Goal: Transaction & Acquisition: Purchase product/service

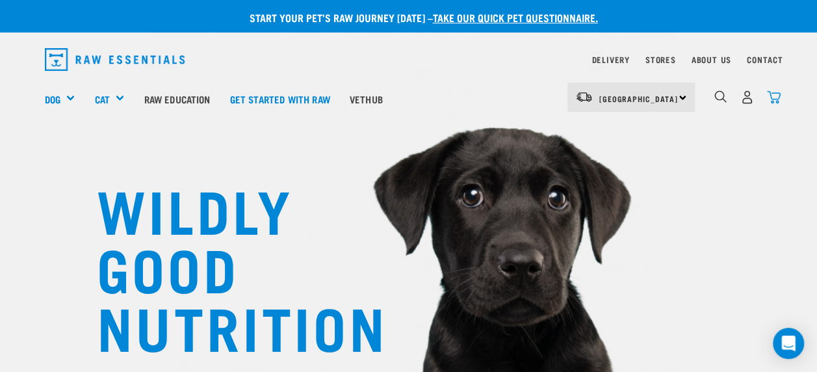
click at [775, 96] on img "dropdown navigation" at bounding box center [774, 97] width 14 height 14
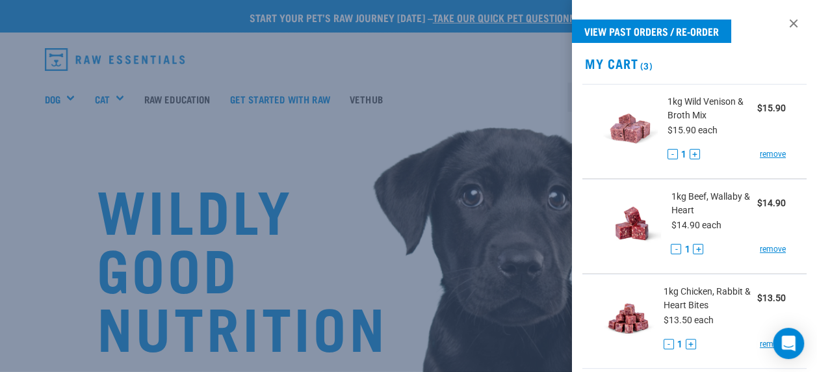
click at [350, 175] on div at bounding box center [408, 186] width 817 height 372
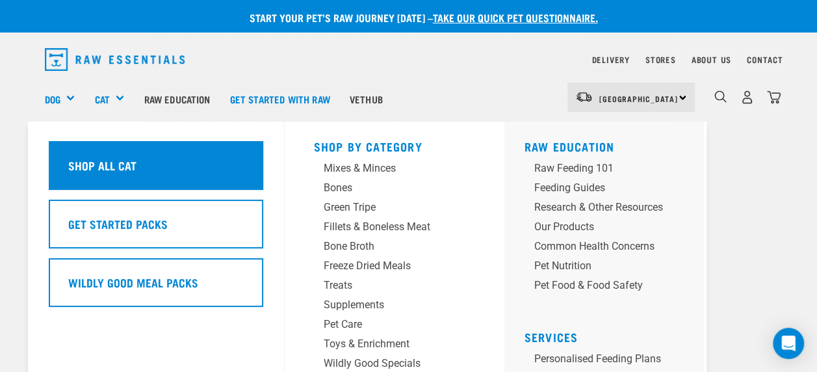
click at [93, 168] on h5 "Shop All Cat" at bounding box center [102, 165] width 68 height 17
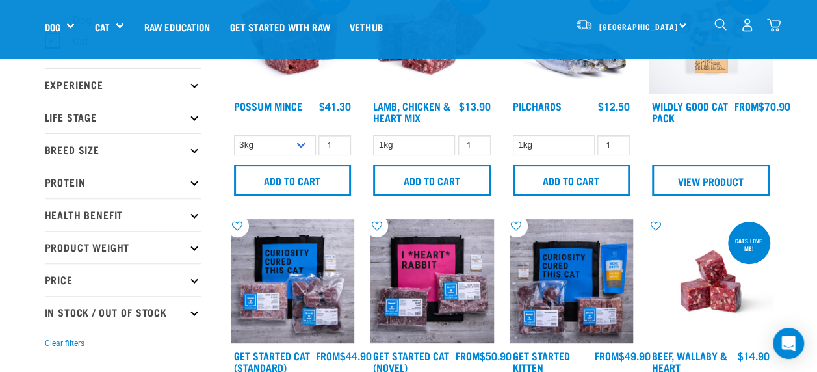
scroll to position [120, 0]
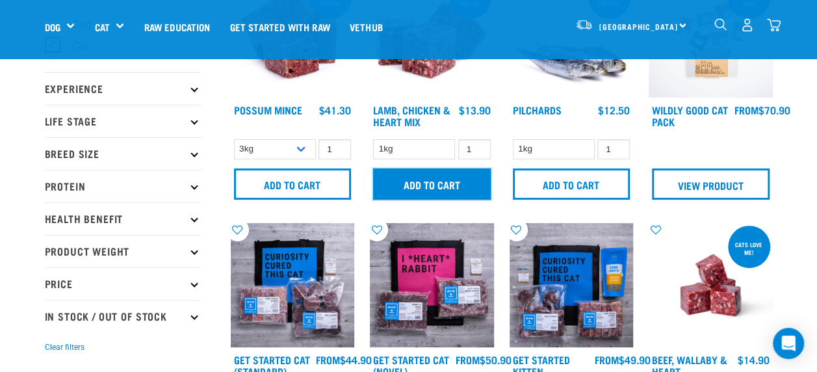
click at [405, 186] on input "Add to cart" at bounding box center [432, 183] width 118 height 31
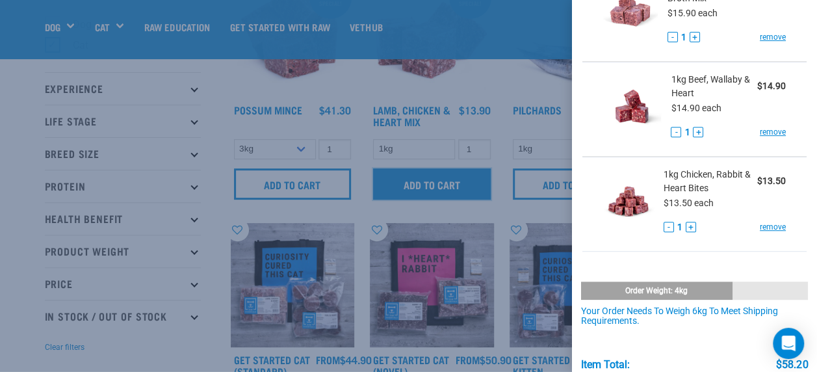
scroll to position [239, 0]
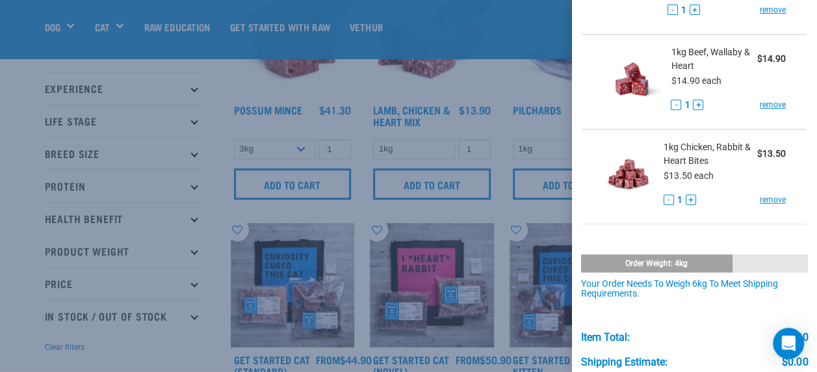
click at [156, 49] on div at bounding box center [408, 186] width 817 height 372
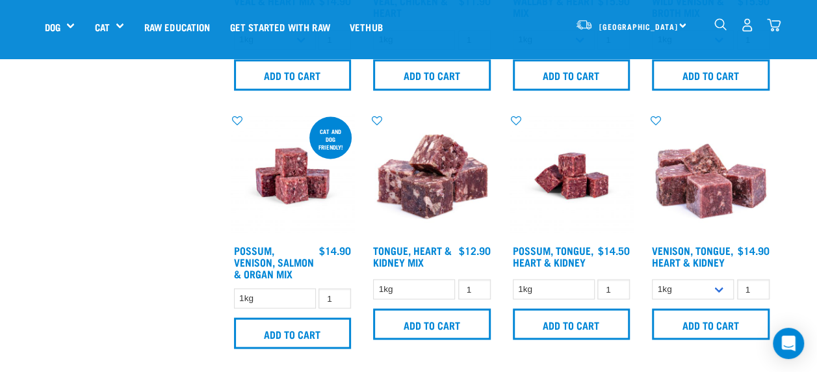
scroll to position [981, 0]
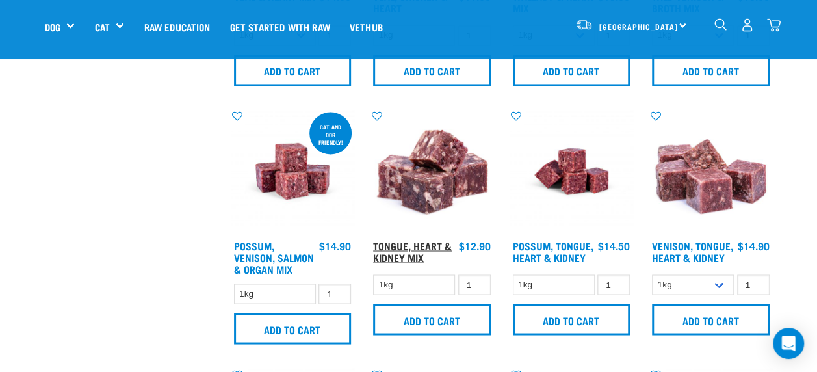
click at [399, 247] on link "Tongue, Heart & Kidney Mix" at bounding box center [412, 251] width 79 height 18
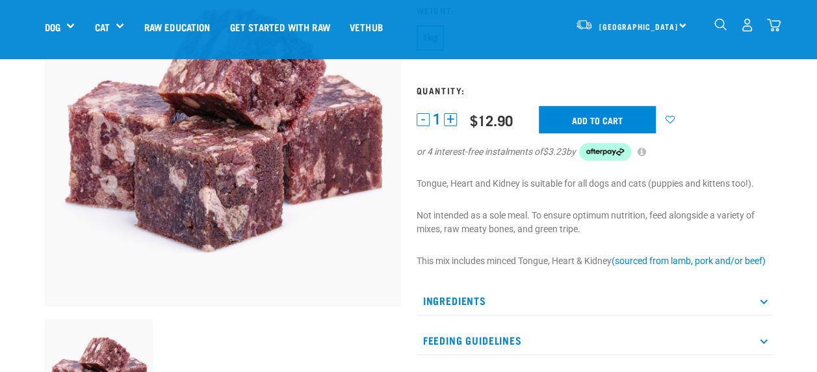
scroll to position [147, 0]
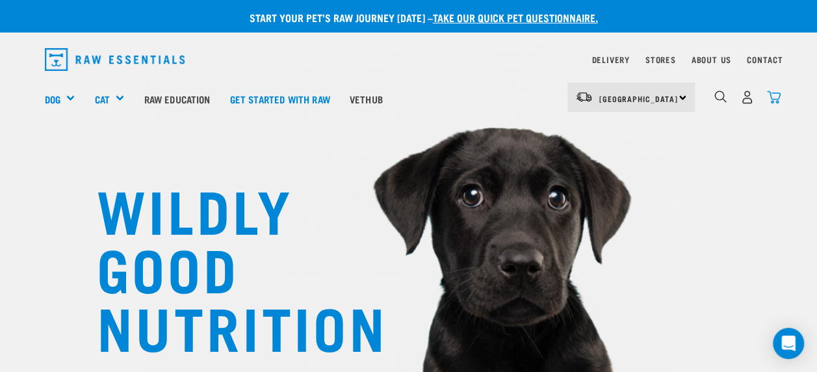
click at [775, 94] on img "dropdown navigation" at bounding box center [774, 97] width 14 height 14
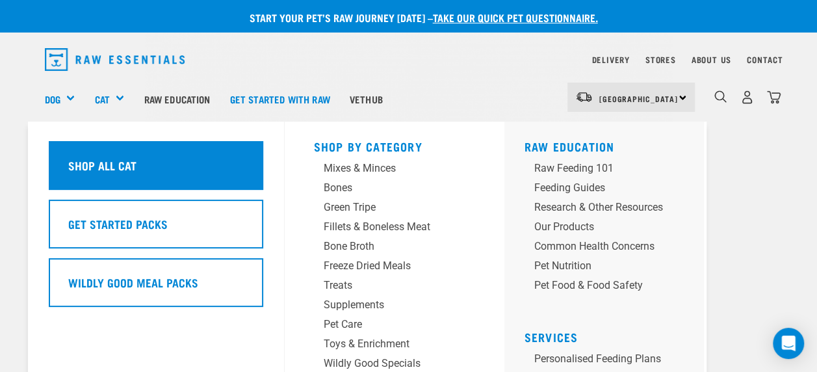
click at [115, 157] on h5 "Shop All Cat" at bounding box center [102, 165] width 68 height 17
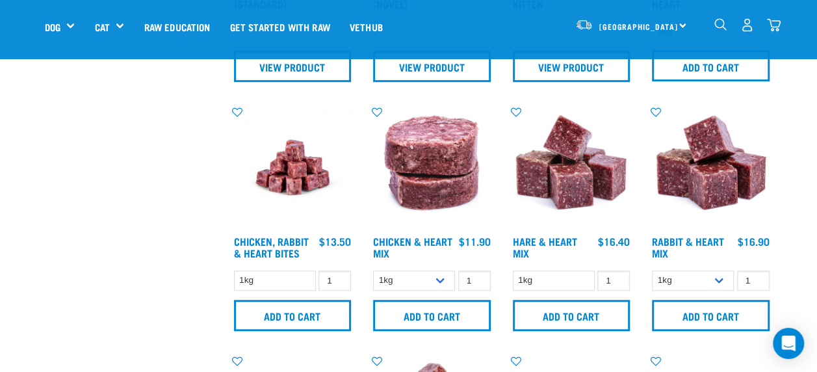
scroll to position [492, 0]
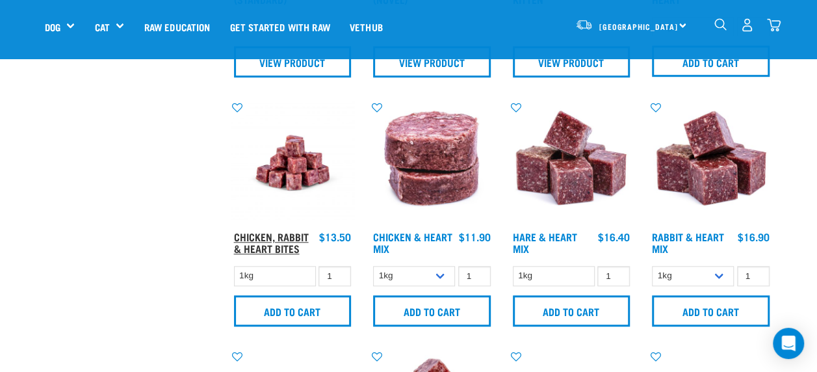
click at [274, 248] on link "Chicken, Rabbit & Heart Bites" at bounding box center [271, 242] width 75 height 18
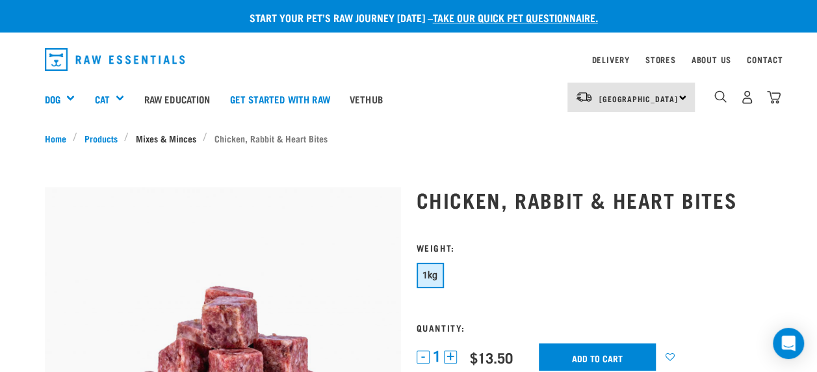
click at [152, 135] on link "Mixes & Minces" at bounding box center [166, 138] width 74 height 14
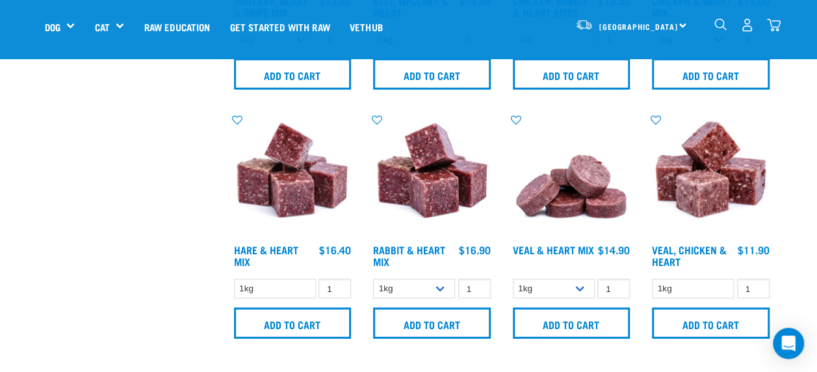
scroll to position [1808, 0]
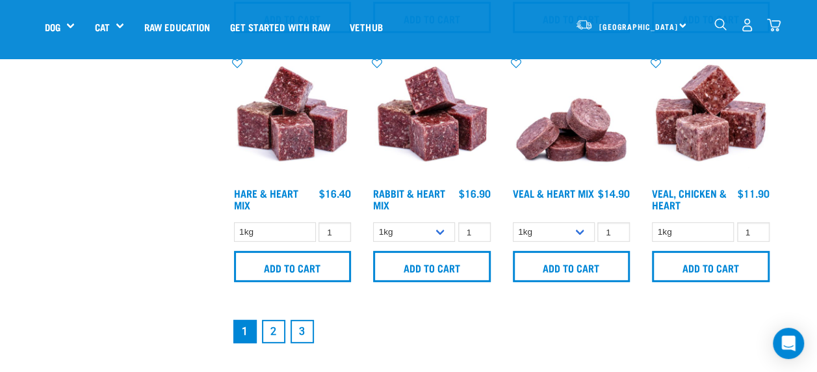
click at [274, 330] on link "2" at bounding box center [273, 331] width 23 height 23
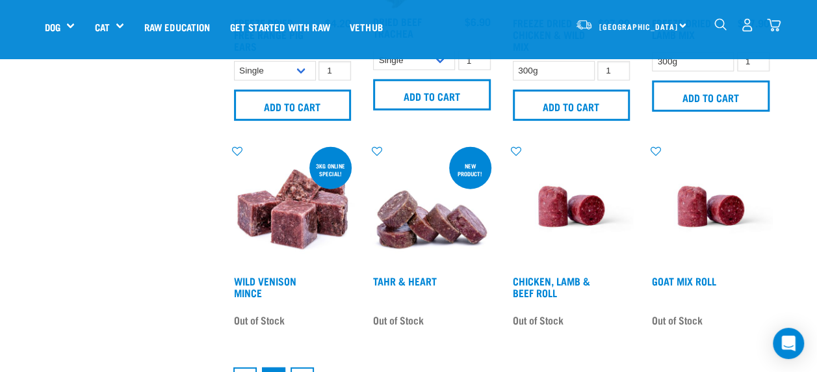
scroll to position [1756, 0]
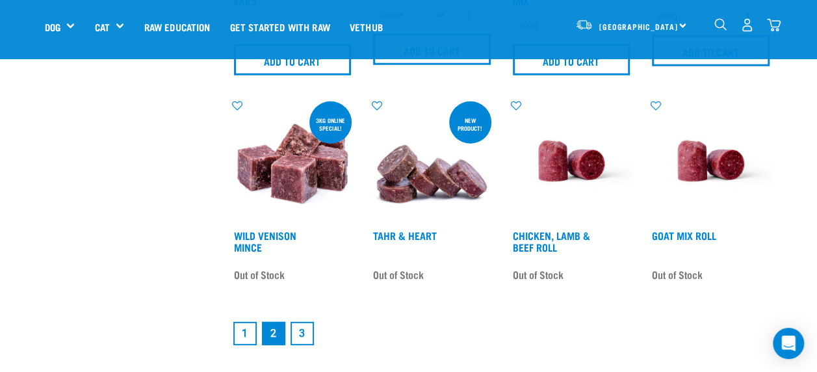
click at [309, 336] on link "3" at bounding box center [302, 333] width 23 height 23
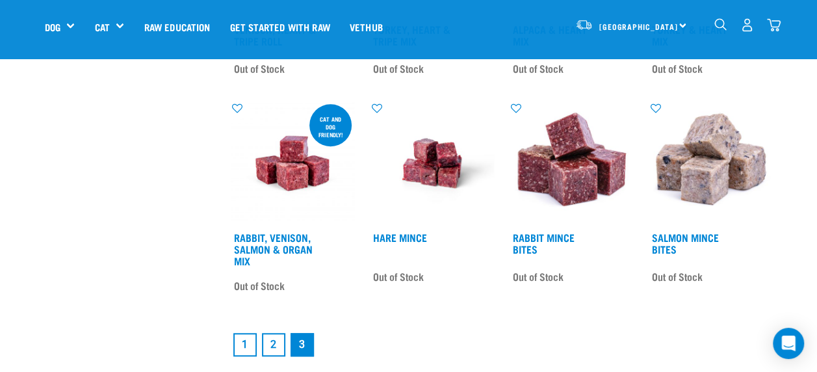
scroll to position [411, 0]
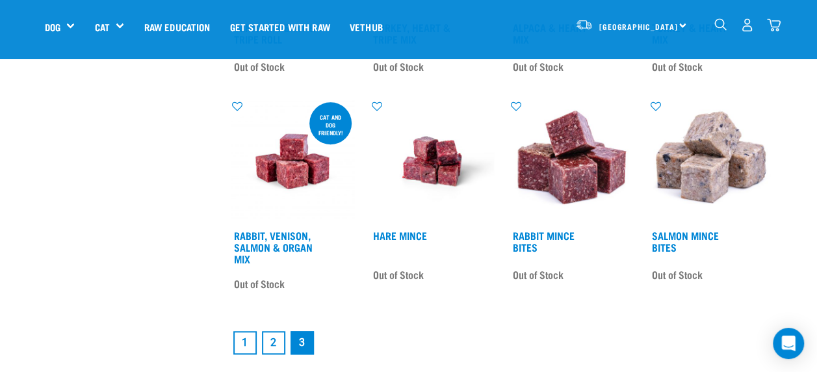
click at [241, 341] on link "1" at bounding box center [244, 342] width 23 height 23
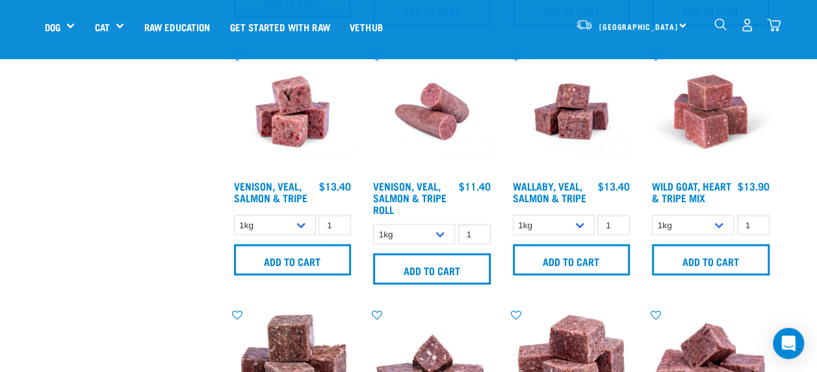
scroll to position [1048, 0]
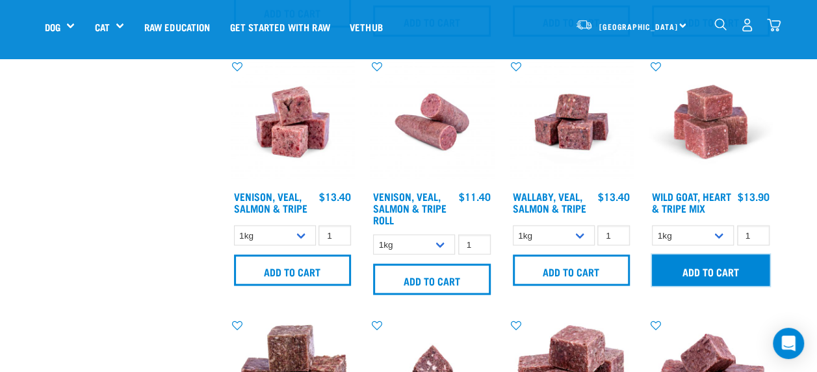
click at [669, 275] on input "Add to cart" at bounding box center [711, 269] width 118 height 31
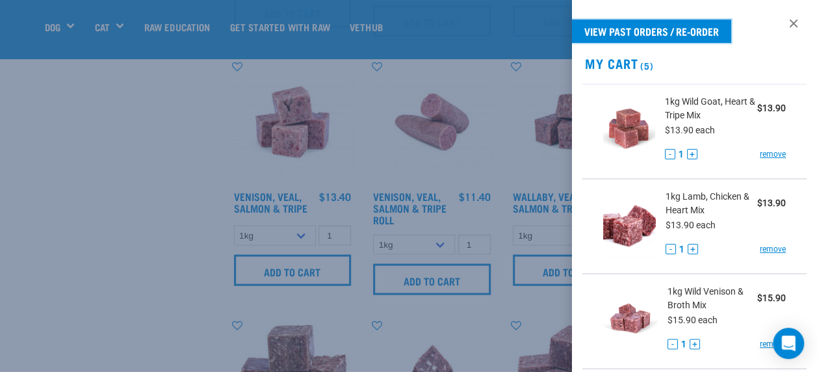
click at [778, 22] on div "View past orders / re-order My Cart (5) 1kg Wild Goat, Heart & Tripe Mix $13.90…" at bounding box center [694, 186] width 245 height 372
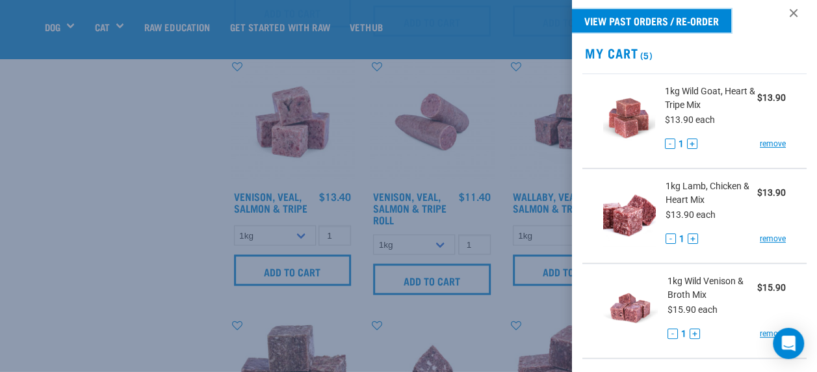
scroll to position [0, 0]
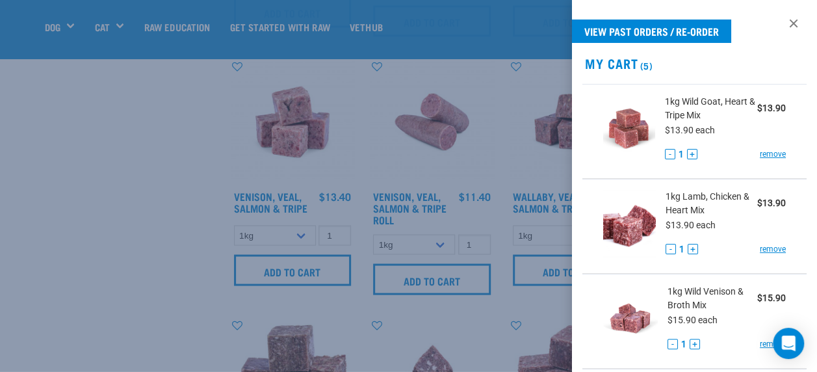
click at [111, 172] on div at bounding box center [408, 186] width 817 height 372
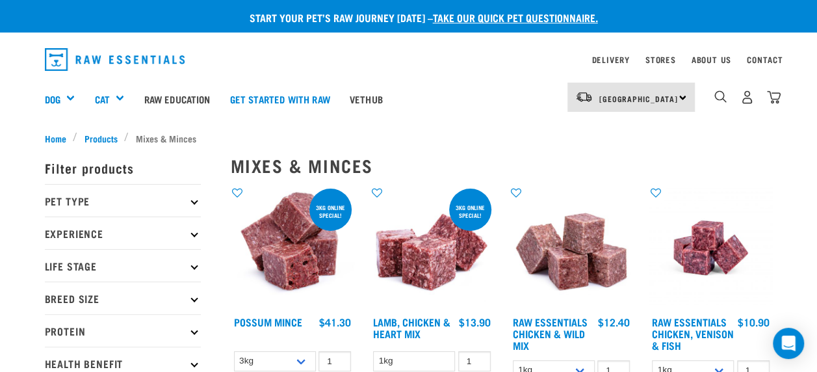
click at [189, 330] on p "Protein" at bounding box center [123, 330] width 156 height 33
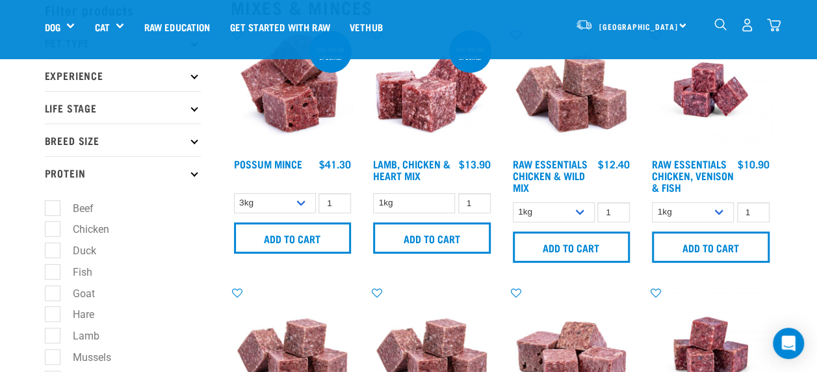
click at [55, 204] on label "Beef" at bounding box center [75, 208] width 47 height 16
click at [53, 204] on input "Beef" at bounding box center [49, 206] width 8 height 8
checkbox input "true"
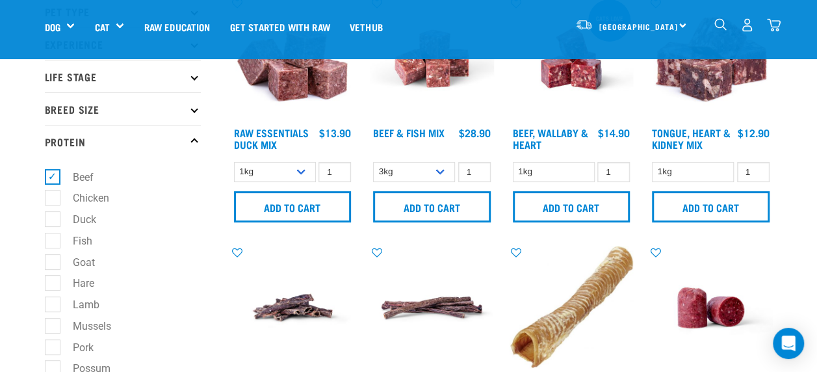
scroll to position [137, 0]
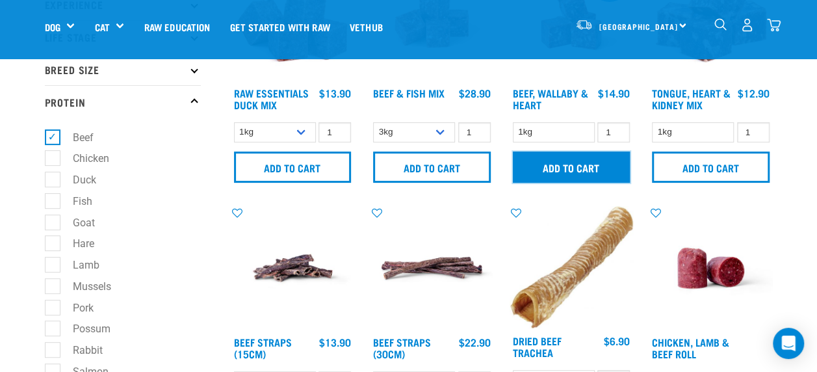
click at [570, 172] on input "Add to cart" at bounding box center [572, 167] width 118 height 31
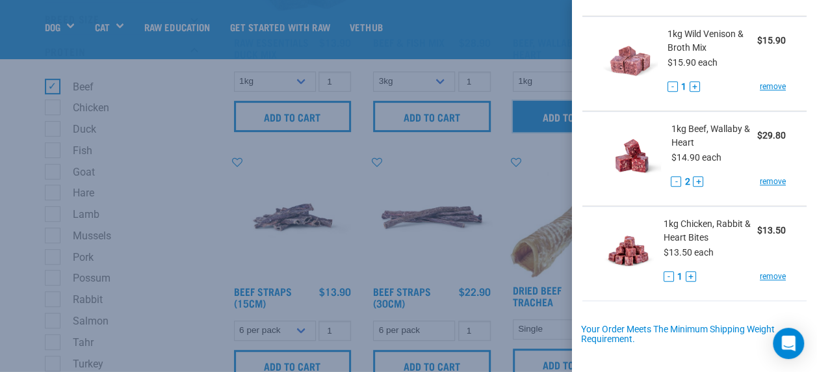
scroll to position [295, 0]
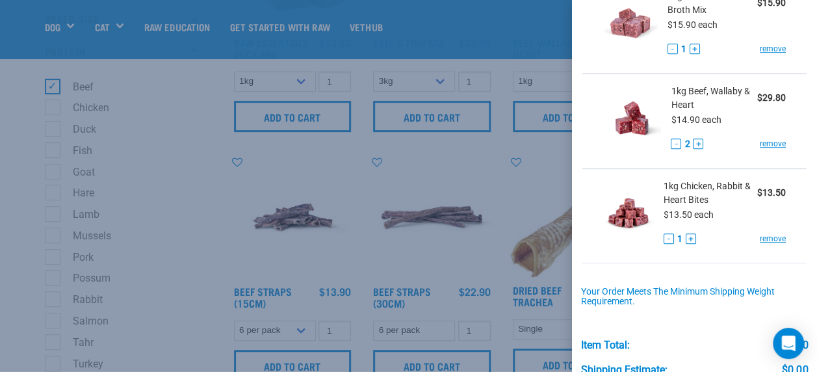
click at [415, 29] on div at bounding box center [408, 186] width 817 height 372
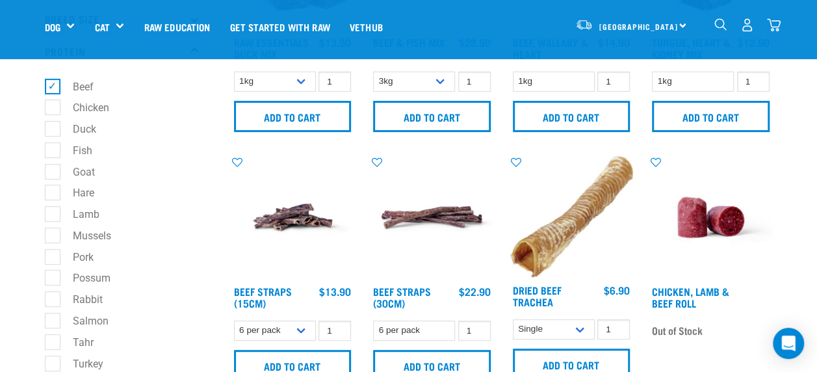
click at [773, 25] on img "dropdown navigation" at bounding box center [774, 25] width 14 height 14
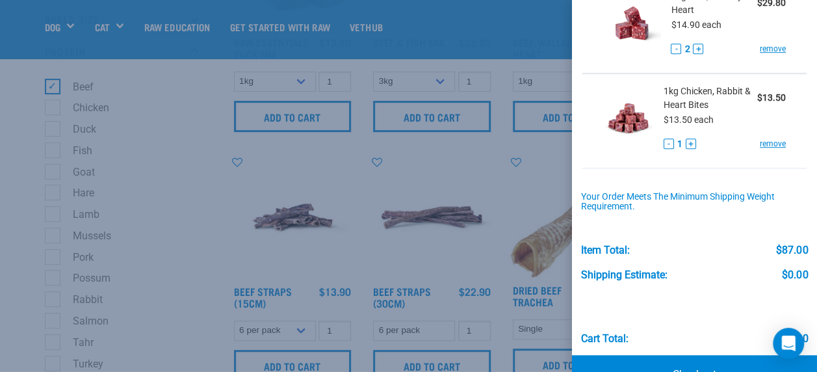
scroll to position [425, 0]
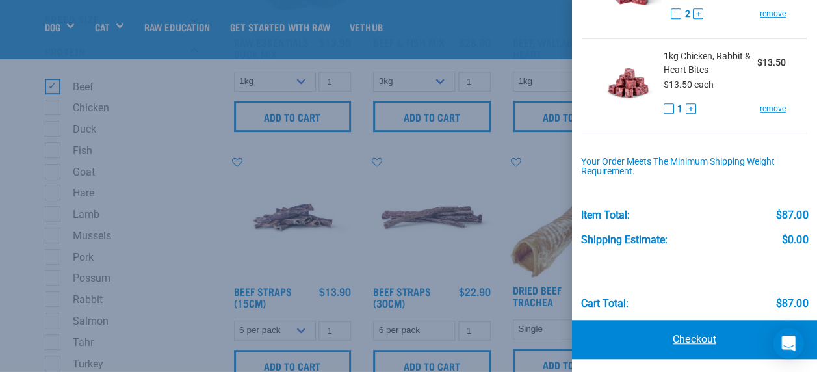
click at [704, 341] on link "Checkout" at bounding box center [694, 339] width 245 height 39
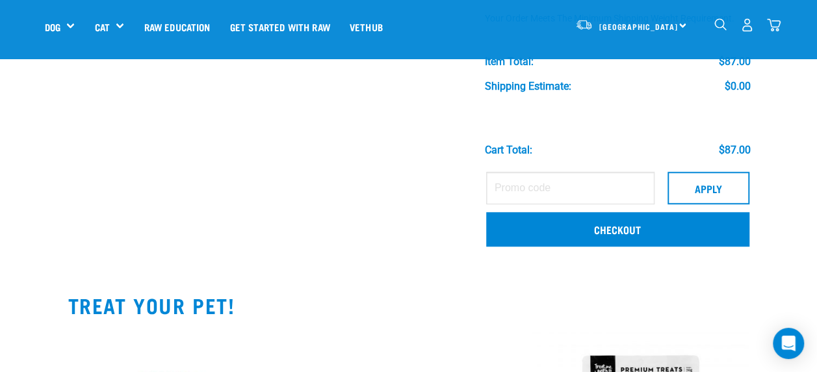
scroll to position [569, 0]
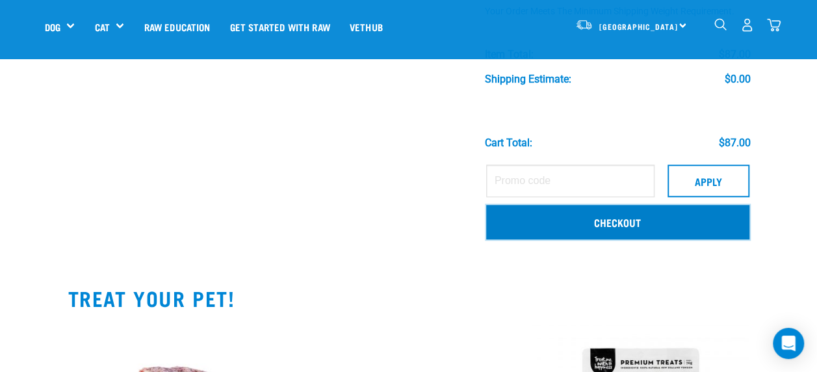
click at [600, 227] on link "Checkout" at bounding box center [617, 222] width 263 height 34
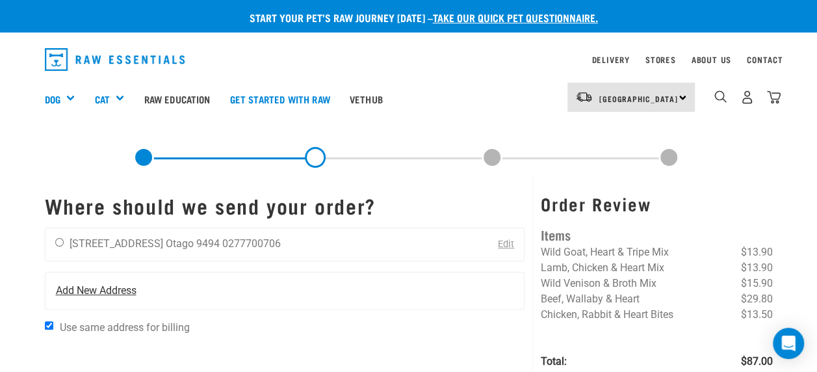
click at [122, 288] on span "Add New Address" at bounding box center [96, 291] width 81 height 16
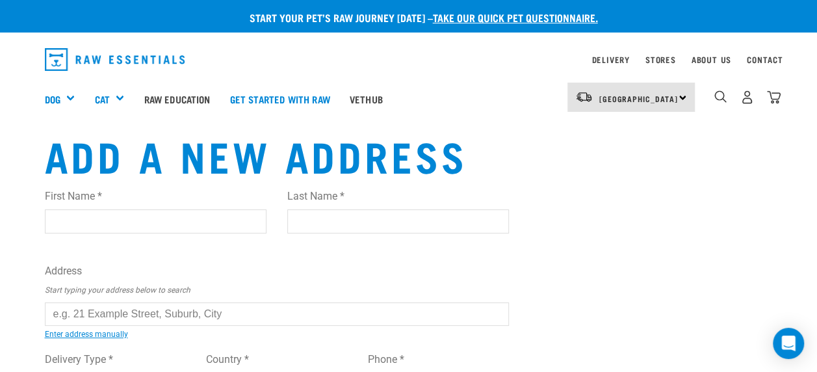
click at [110, 220] on input "First Name *" at bounding box center [156, 220] width 222 height 23
type input "[PERSON_NAME]"
click at [364, 226] on input "Last Name *" at bounding box center [398, 220] width 222 height 23
type input "Dove"
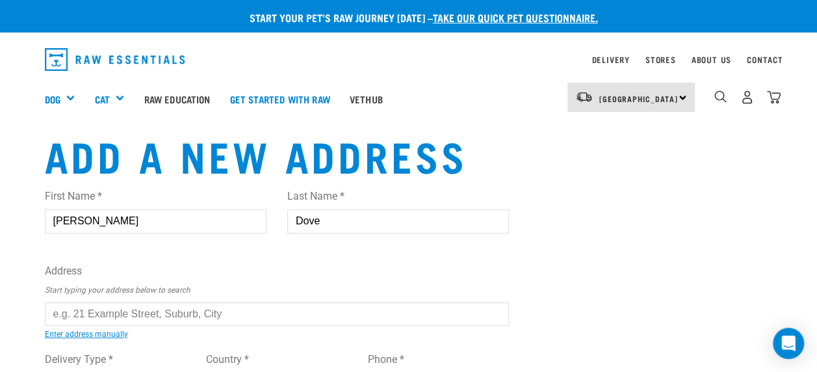
drag, startPoint x: 245, startPoint y: 315, endPoint x: -3, endPoint y: 323, distance: 247.2
type input "[STREET_ADDRESS]"
type input "Oamaru"
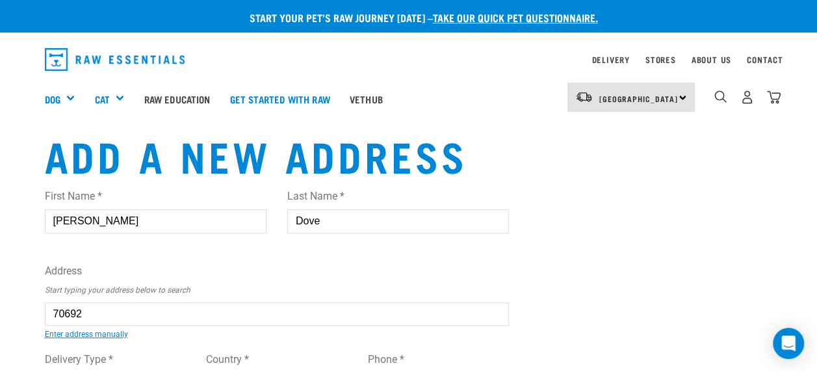
type input "Otago"
select select "OTA"
type input "9400"
select select "Urban"
drag, startPoint x: 237, startPoint y: 313, endPoint x: -3, endPoint y: 281, distance: 241.4
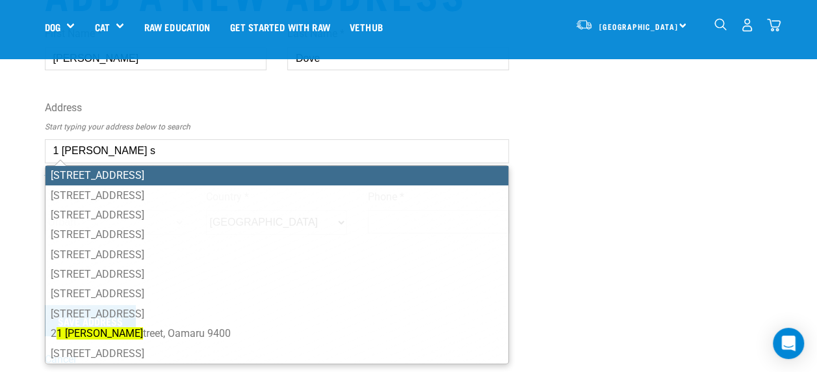
scroll to position [69, 0]
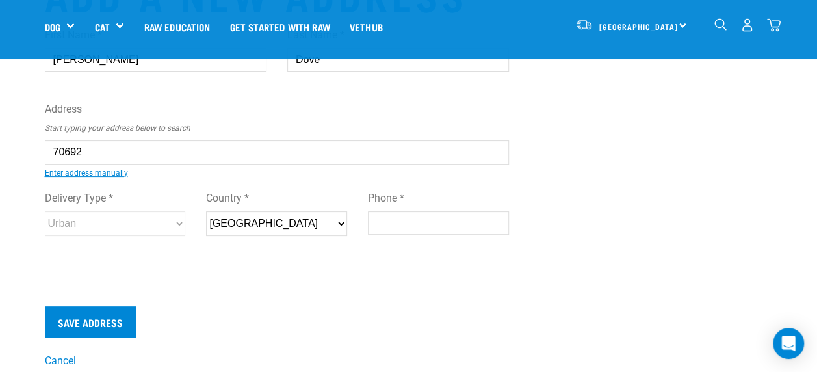
type input "[STREET_ADDRESS]"
select select "OTA"
select select "Urban"
click at [65, 151] on input "[STREET_ADDRESS]" at bounding box center [277, 151] width 465 height 23
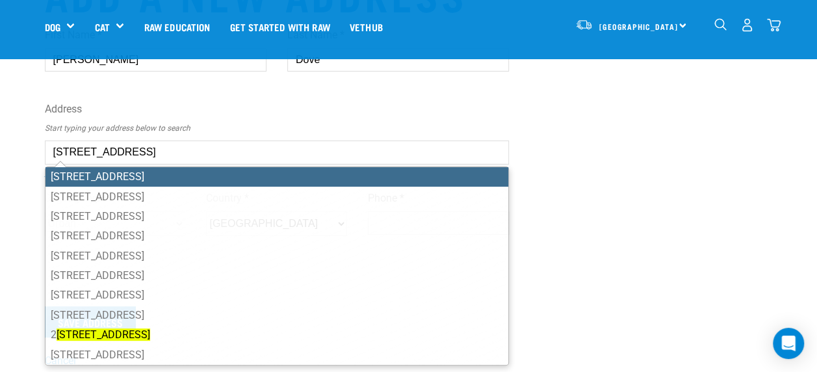
type input "[STREET_ADDRESS]"
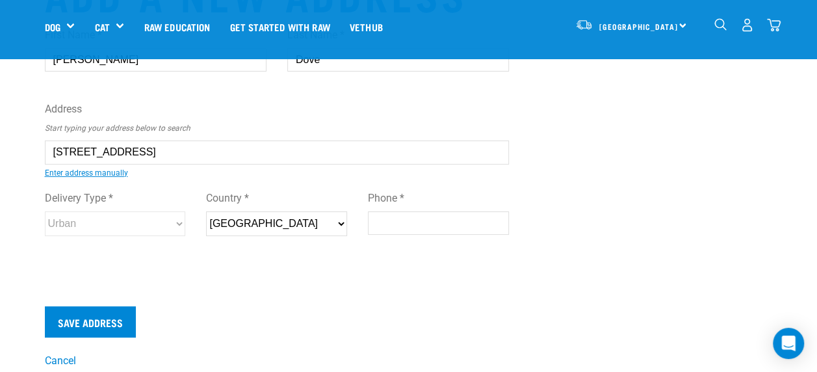
click at [252, 155] on input "[STREET_ADDRESS]" at bounding box center [277, 151] width 465 height 23
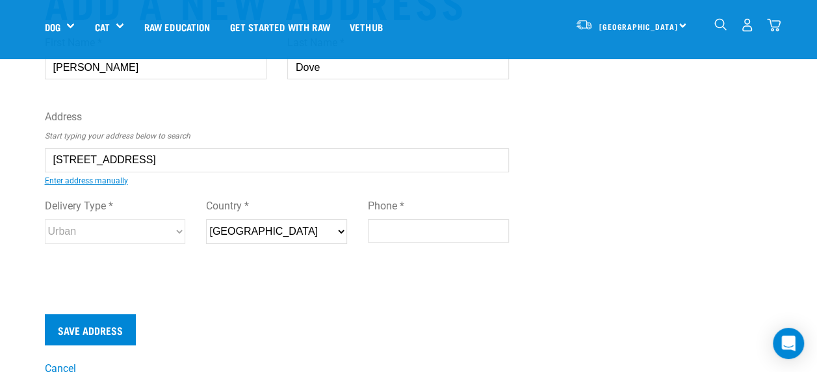
scroll to position [65, 0]
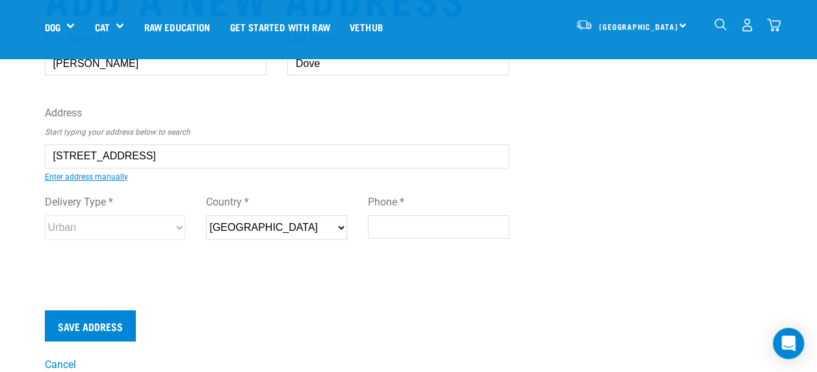
click at [45, 310] on input "Save Address" at bounding box center [90, 325] width 91 height 31
click at [212, 161] on input "1 Chelmer Street, Oamaru 9400" at bounding box center [277, 155] width 465 height 23
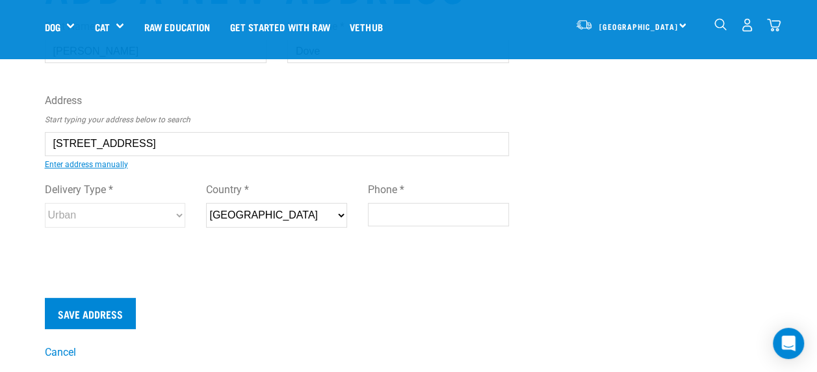
scroll to position [73, 0]
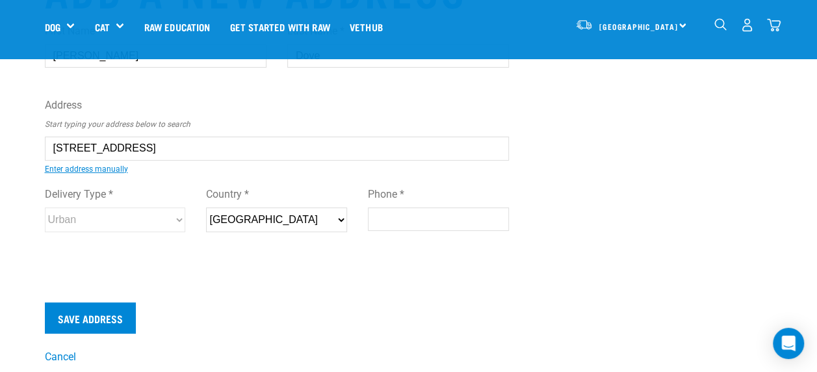
click at [399, 220] on input "Phone *" at bounding box center [438, 218] width 141 height 23
type input "0277700706"
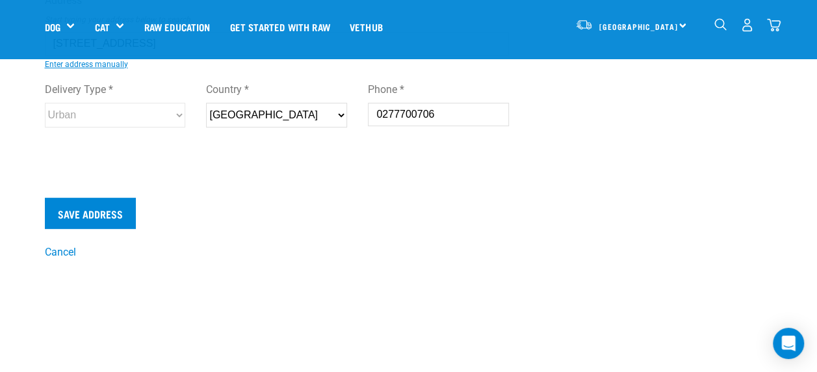
scroll to position [153, 0]
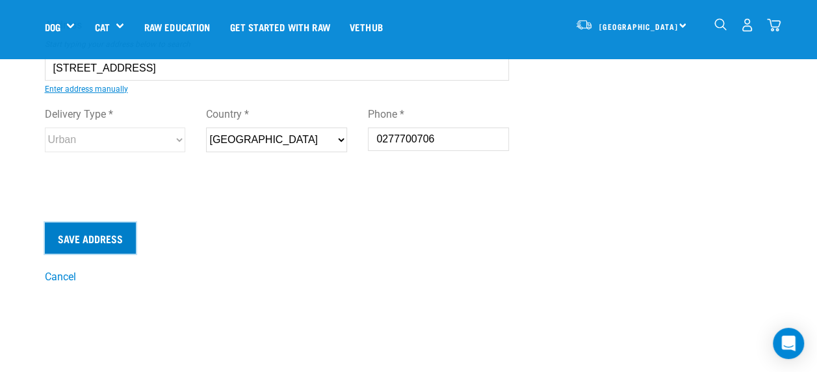
click at [96, 243] on input "Save Address" at bounding box center [90, 237] width 91 height 31
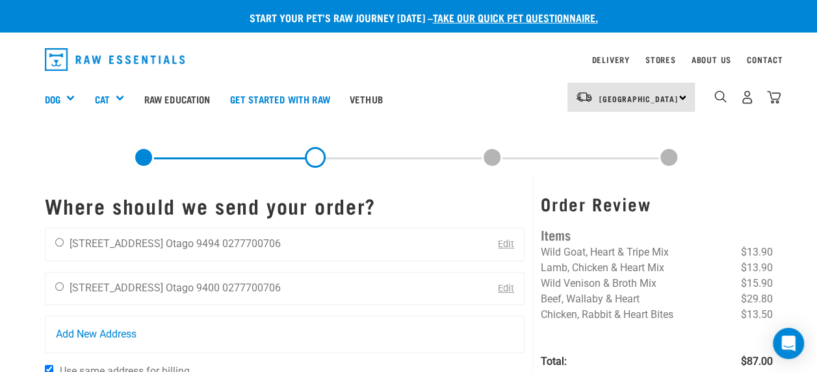
click at [508, 290] on link "Edit" at bounding box center [506, 288] width 16 height 11
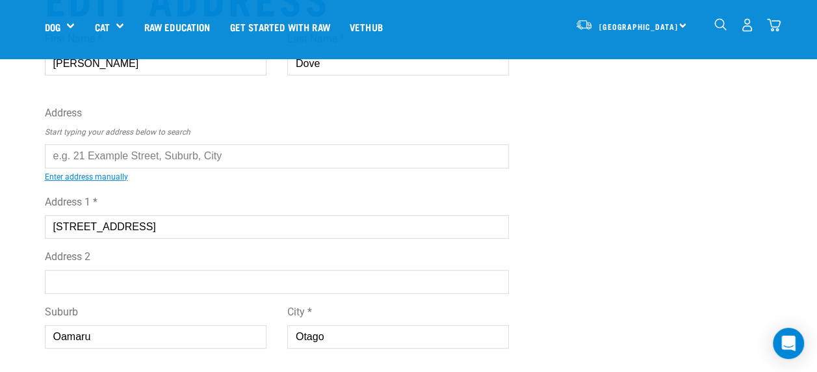
scroll to position [67, 0]
click at [172, 230] on input "[STREET_ADDRESS]" at bounding box center [277, 224] width 465 height 23
type input "[STREET_ADDRESS]"
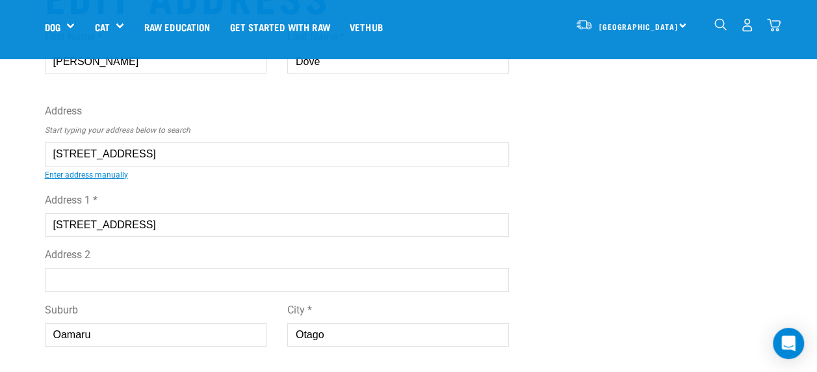
click at [168, 226] on input "[STREET_ADDRESS]" at bounding box center [277, 224] width 465 height 23
click at [596, 204] on div "Edit Address First Name * [PERSON_NAME] Last Name * Dove Address Start typing y…" at bounding box center [408, 324] width 749 height 705
drag, startPoint x: 157, startPoint y: 221, endPoint x: -3, endPoint y: 203, distance: 160.4
click at [450, 326] on input "Otago" at bounding box center [398, 334] width 222 height 23
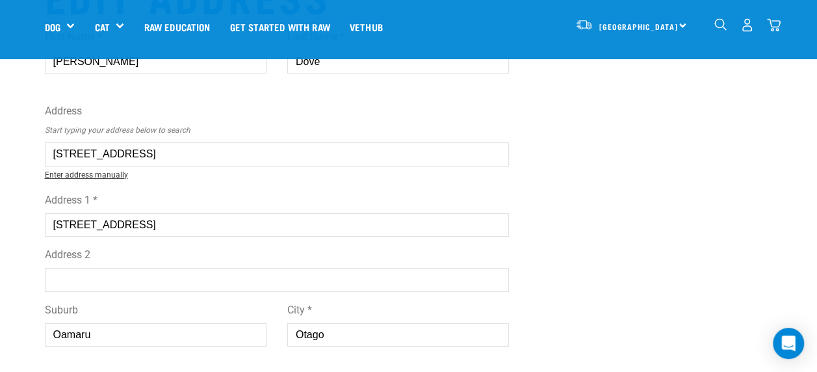
click at [114, 171] on link "Enter address manually" at bounding box center [86, 174] width 83 height 9
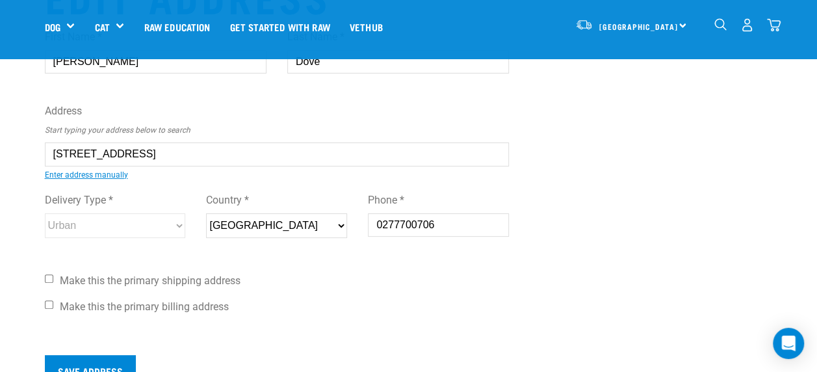
click at [49, 276] on input "Make this the primary shipping address" at bounding box center [49, 278] width 8 height 8
checkbox input "true"
click at [82, 365] on input "Save Address" at bounding box center [90, 370] width 91 height 31
click at [86, 360] on input "Save Address" at bounding box center [90, 370] width 91 height 31
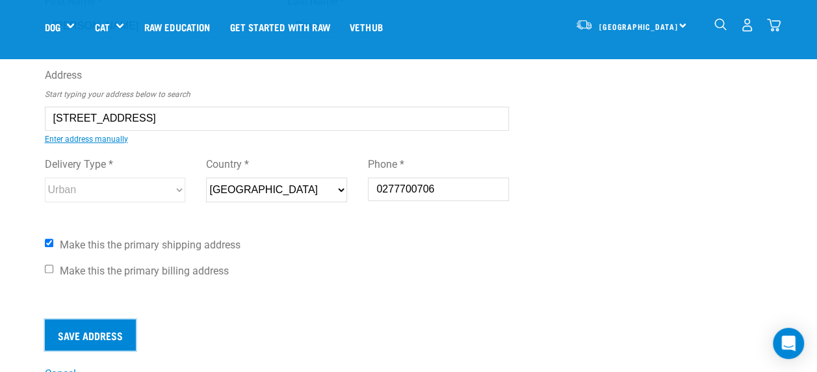
scroll to position [104, 0]
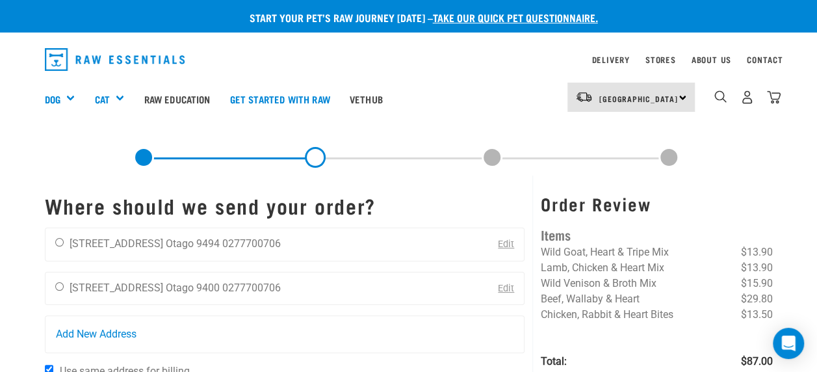
click at [507, 290] on link "Edit" at bounding box center [506, 288] width 16 height 11
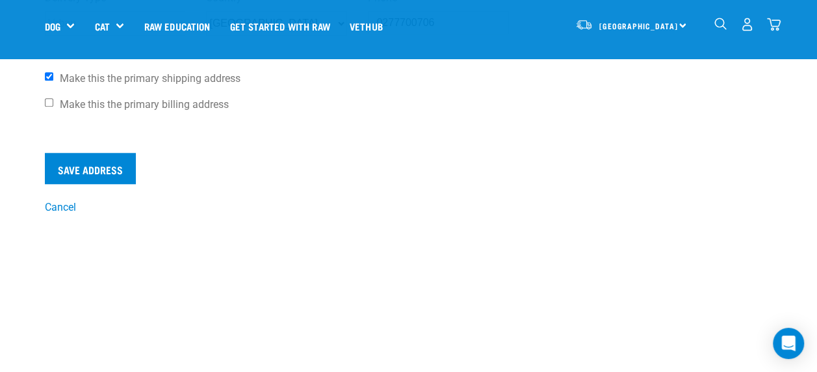
scroll to position [532, 0]
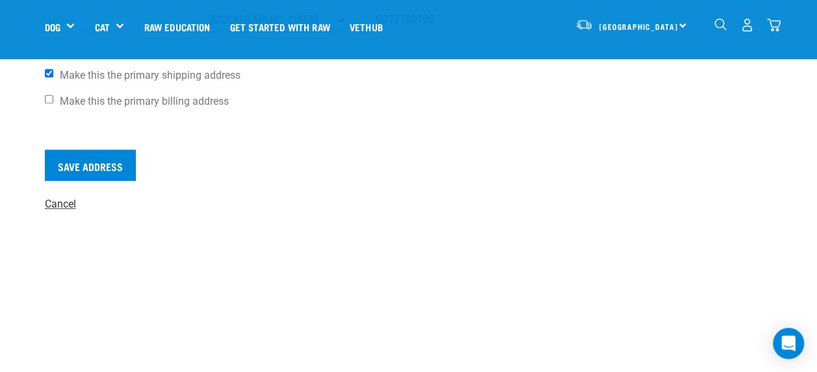
click at [75, 205] on link "Cancel" at bounding box center [60, 204] width 31 height 12
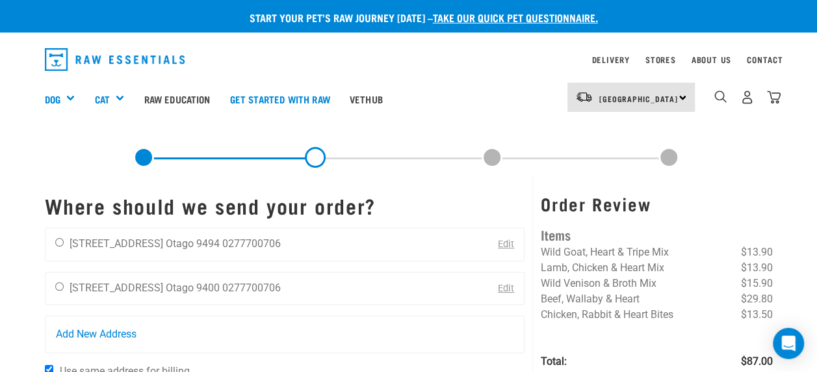
click at [507, 289] on link "Edit" at bounding box center [506, 288] width 16 height 11
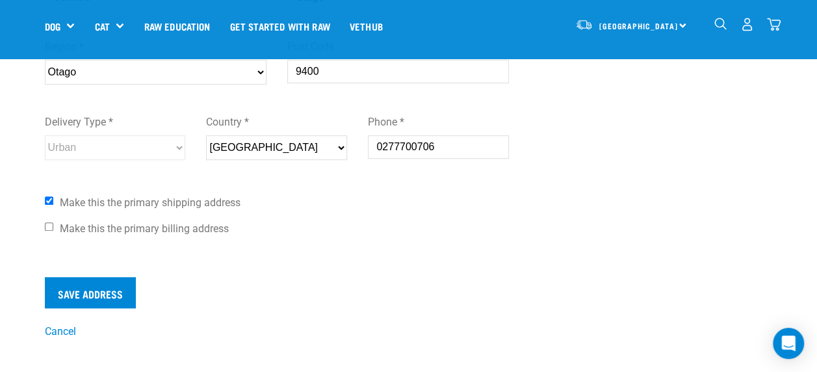
scroll to position [410, 0]
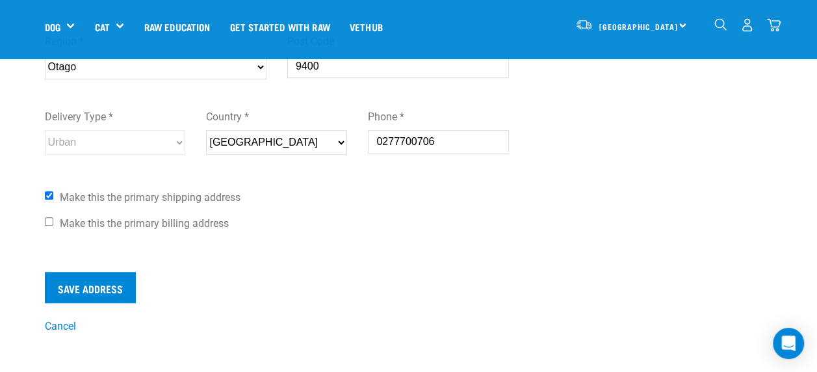
click at [48, 191] on input "Make this the primary shipping address" at bounding box center [49, 195] width 8 height 8
checkbox input "false"
click at [62, 324] on link "Cancel" at bounding box center [60, 326] width 31 height 12
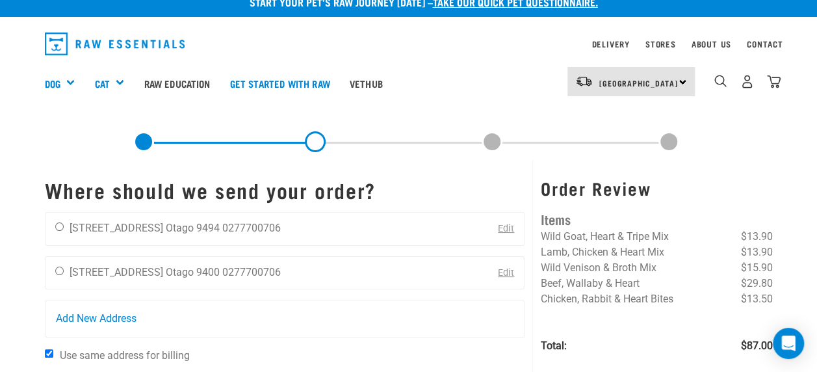
scroll to position [17, 0]
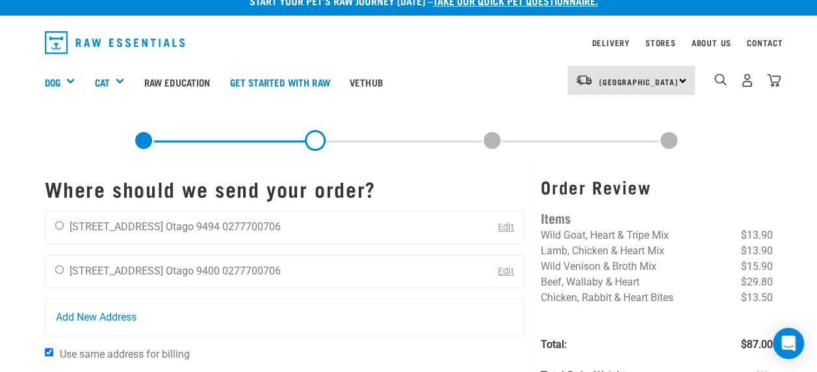
click at [508, 268] on link "Edit" at bounding box center [506, 271] width 16 height 11
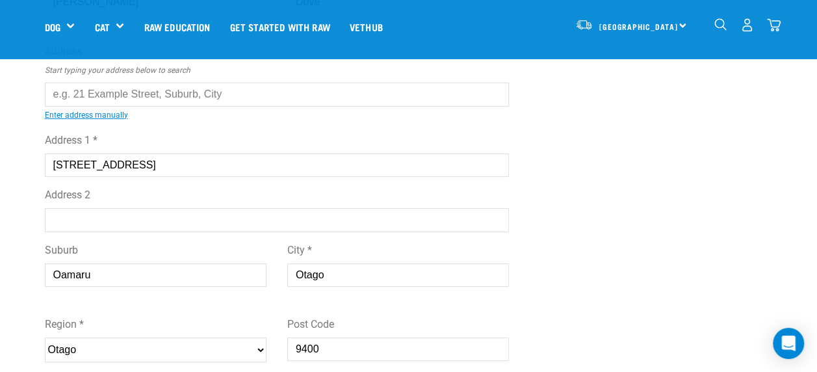
scroll to position [95, 0]
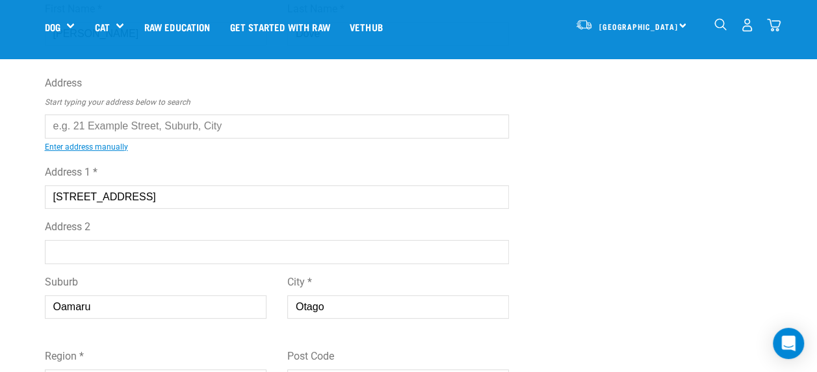
click at [172, 195] on input "[STREET_ADDRESS]" at bounding box center [277, 196] width 465 height 23
type input "[STREET_ADDRESS]"
click at [114, 146] on link "Enter address manually" at bounding box center [86, 146] width 83 height 9
